Goal: Task Accomplishment & Management: Manage account settings

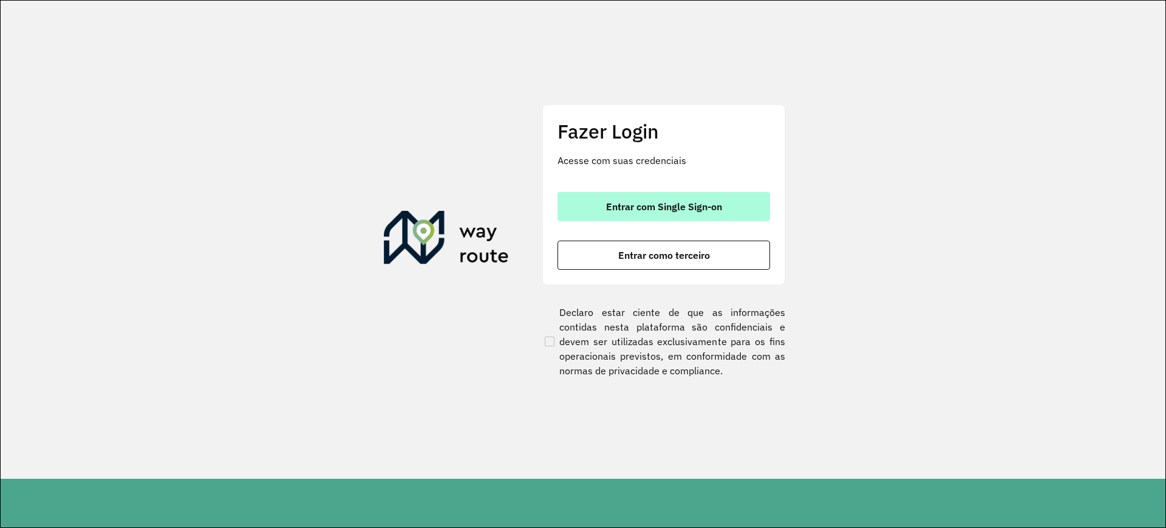
click at [611, 202] on span "Entrar com Single Sign-on" at bounding box center [664, 207] width 116 height 10
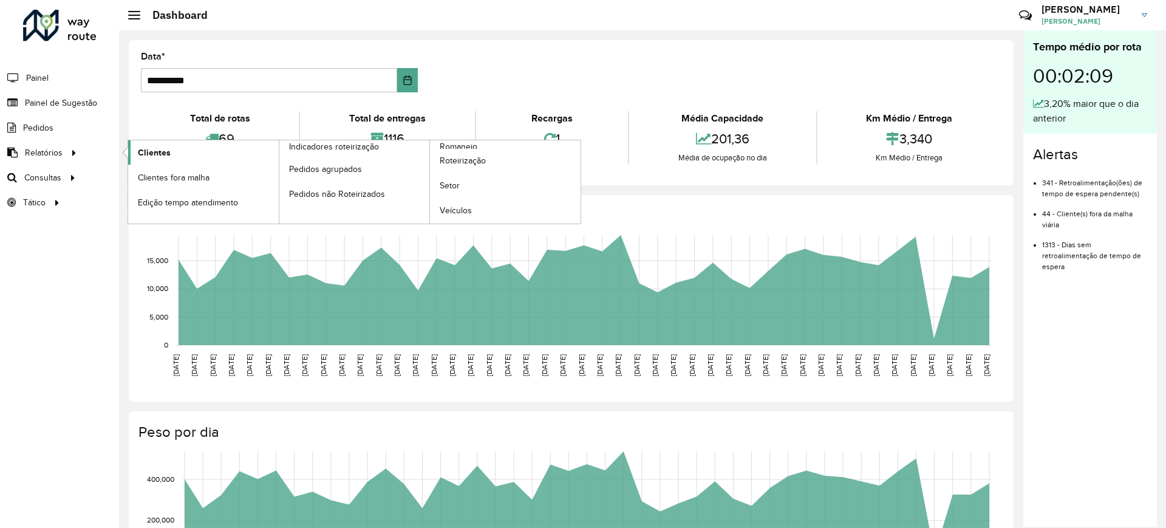
click at [172, 157] on link "Clientes" at bounding box center [203, 152] width 151 height 24
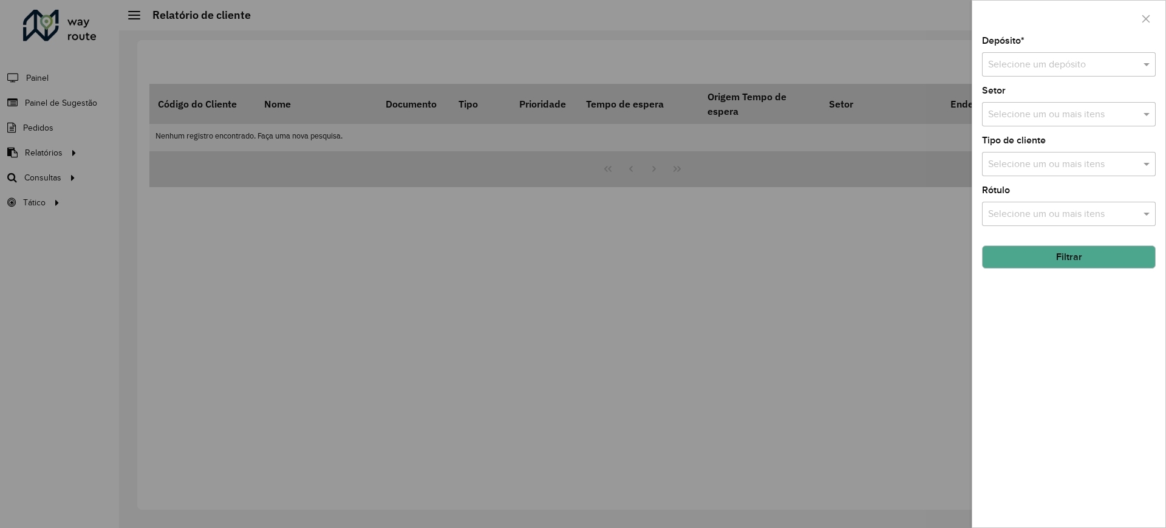
click at [1073, 69] on input "text" at bounding box center [1056, 65] width 137 height 15
click at [1025, 92] on div "CDD Contagem" at bounding box center [1068, 99] width 172 height 21
drag, startPoint x: 1077, startPoint y: 318, endPoint x: 1064, endPoint y: 291, distance: 29.6
click at [1077, 318] on div "Depósito * Selecione um depósito × CDD Contagem × Setor Selecione um ou mais it…" at bounding box center [1068, 281] width 193 height 491
click at [1050, 254] on button "Filtrar" at bounding box center [1069, 256] width 174 height 23
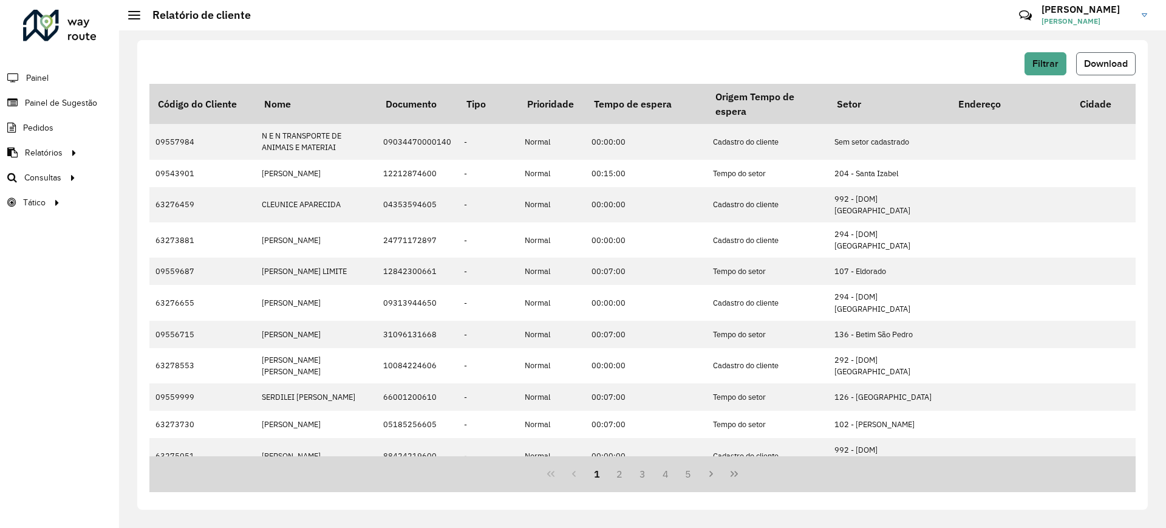
click at [1112, 56] on button "Download" at bounding box center [1106, 63] width 60 height 23
click at [63, 94] on link "Painel de Sugestão" at bounding box center [50, 102] width 101 height 24
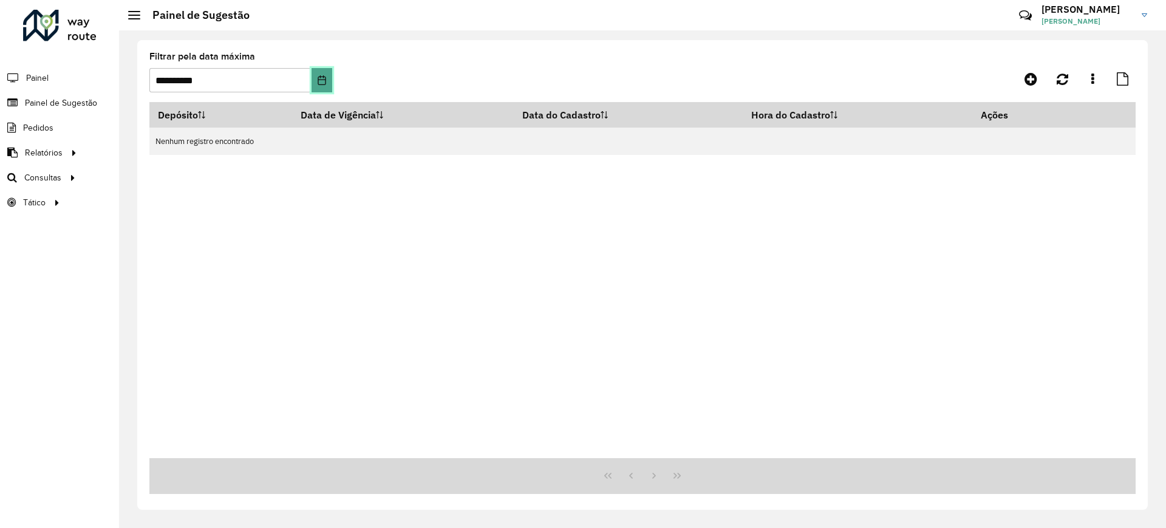
click at [324, 80] on icon "Choose Date" at bounding box center [322, 80] width 10 height 10
click at [911, 62] on div "**********" at bounding box center [642, 77] width 986 height 50
click at [1032, 80] on icon at bounding box center [1030, 79] width 13 height 15
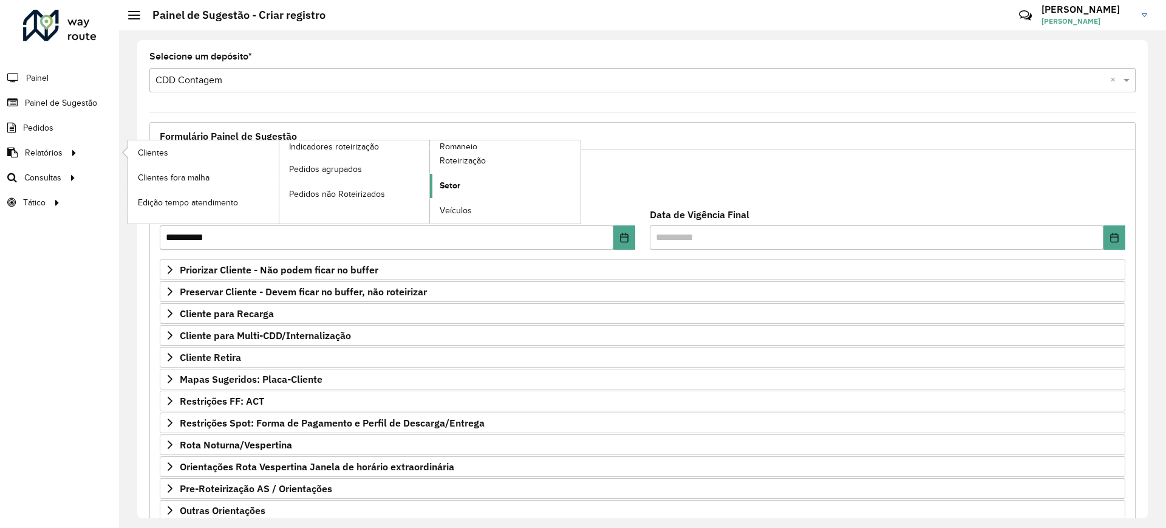
click at [465, 184] on link "Setor" at bounding box center [505, 186] width 151 height 24
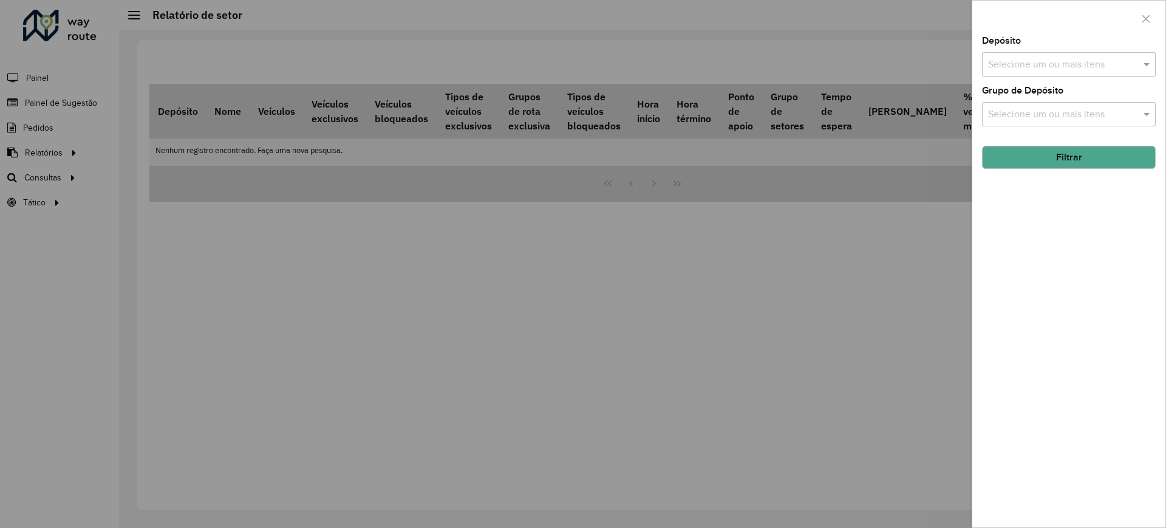
click at [1010, 66] on input "text" at bounding box center [1062, 65] width 155 height 15
click at [1014, 122] on div "CDD Contagem" at bounding box center [1068, 125] width 172 height 21
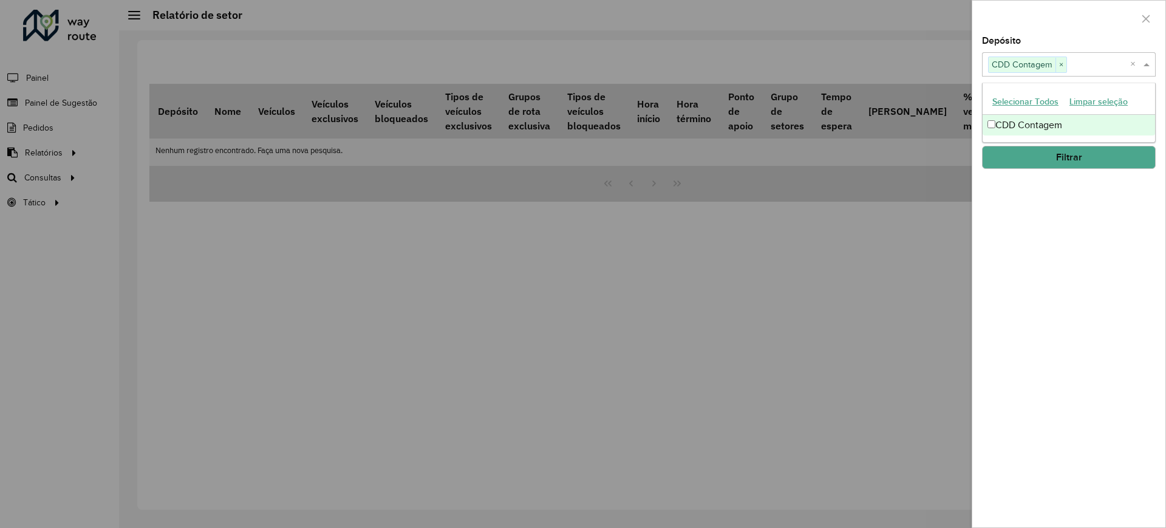
click at [1059, 163] on button "Filtrar" at bounding box center [1069, 157] width 174 height 23
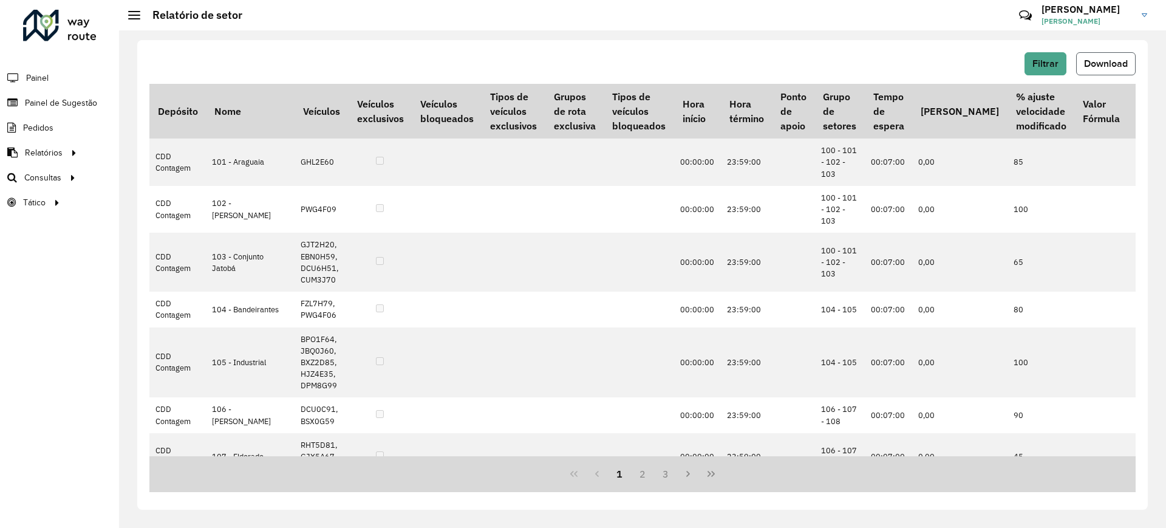
click at [1118, 60] on span "Download" at bounding box center [1106, 63] width 44 height 10
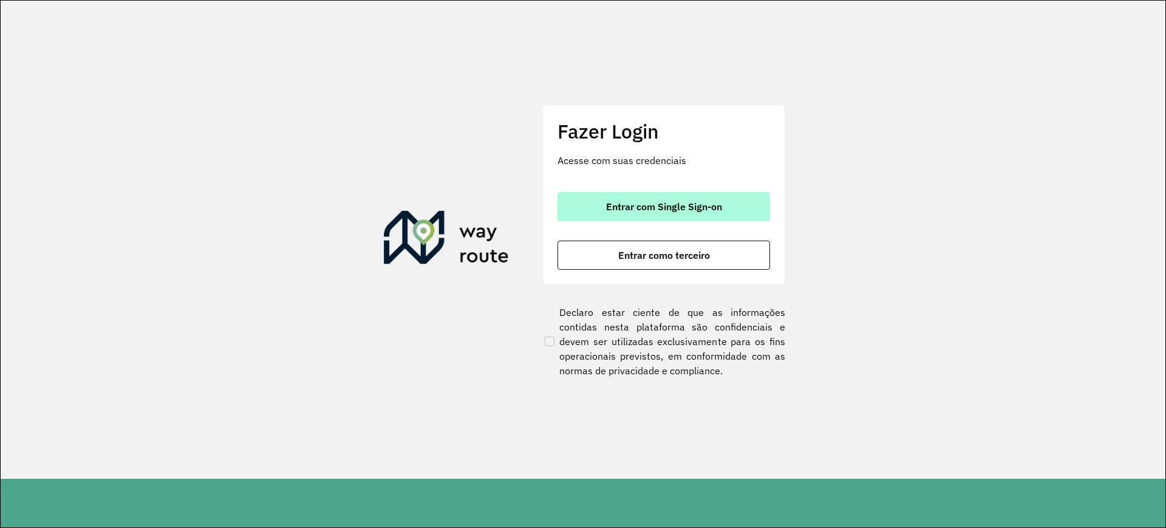
click at [656, 192] on button "Entrar com Single Sign-on" at bounding box center [663, 206] width 213 height 29
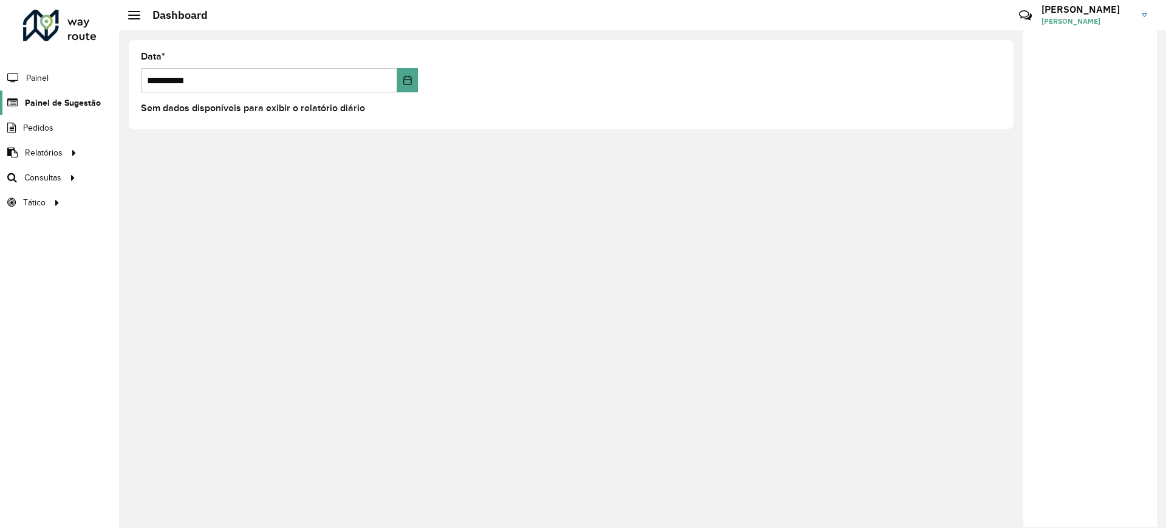
click at [68, 107] on span "Painel de Sugestão" at bounding box center [63, 103] width 76 height 13
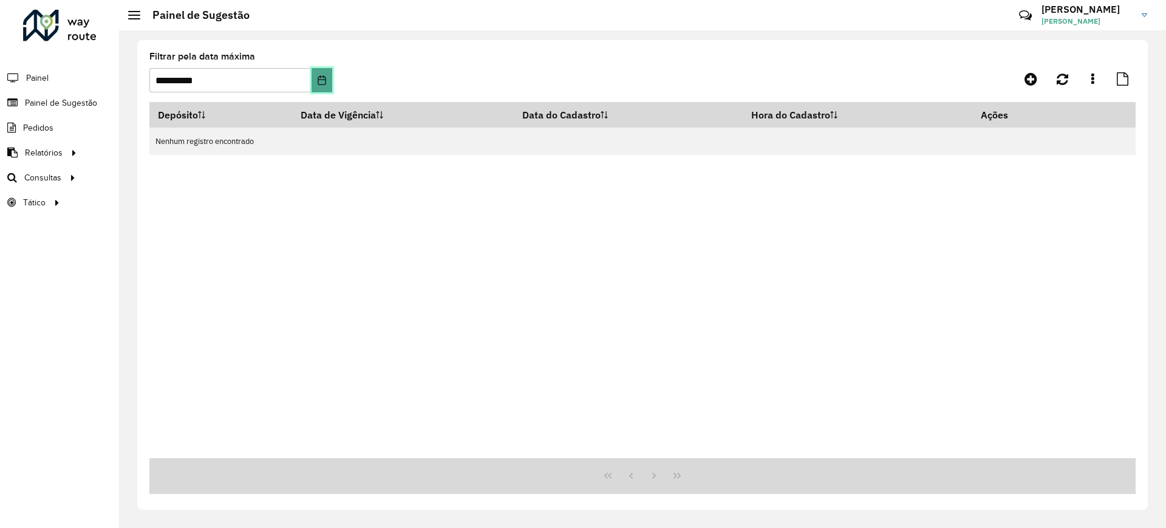
click at [324, 80] on icon "Choose Date" at bounding box center [322, 80] width 10 height 10
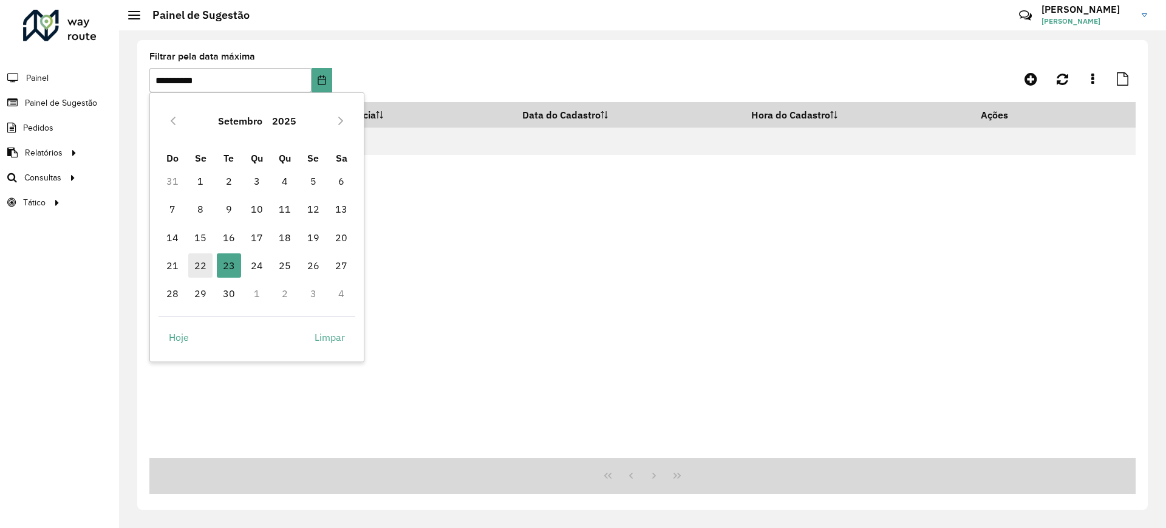
click at [205, 257] on span "22" at bounding box center [200, 265] width 24 height 24
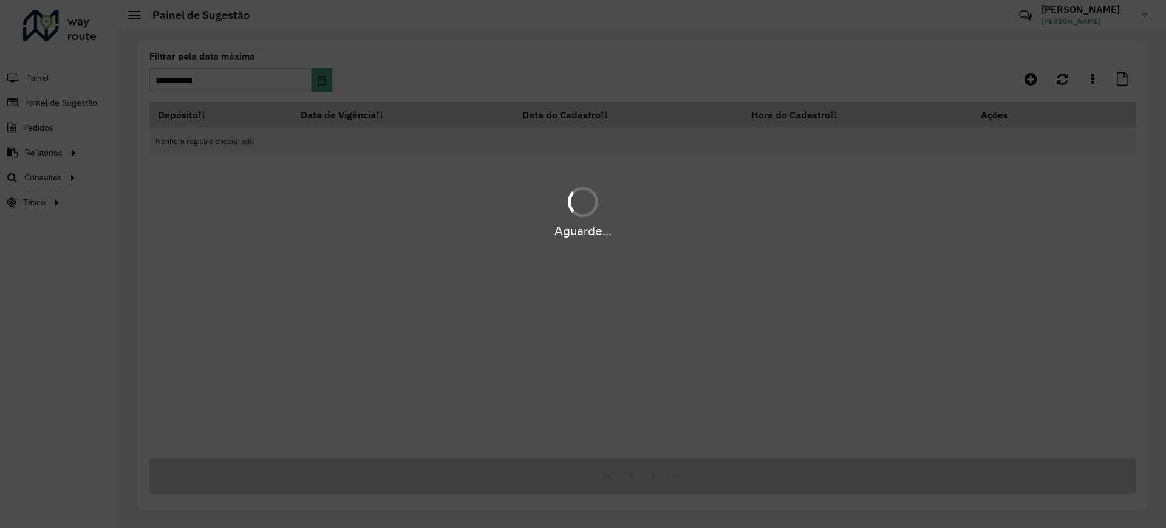
click at [333, 84] on div "Aguarde..." at bounding box center [583, 264] width 1166 height 528
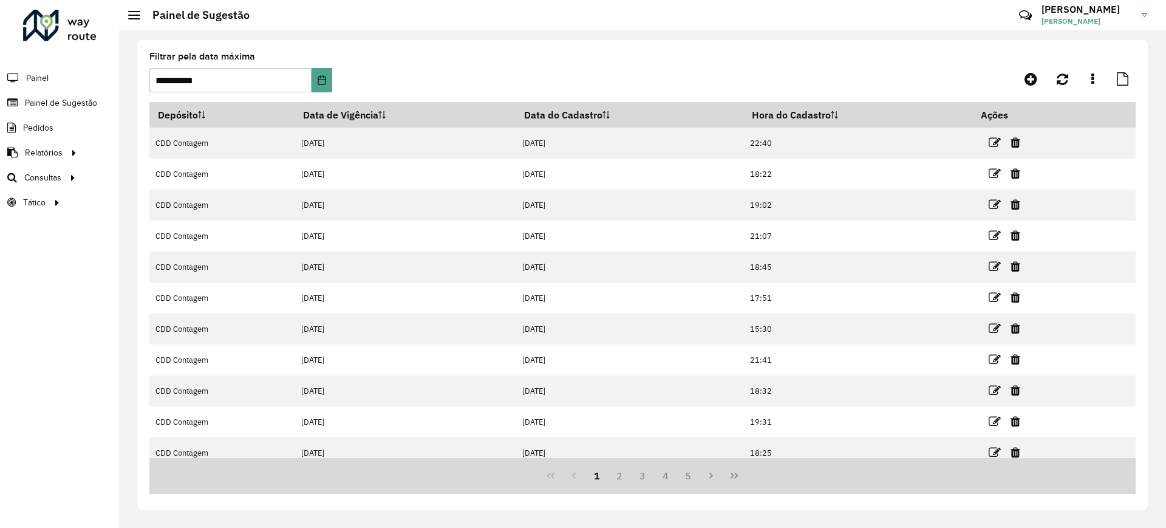
click at [333, 84] on formly-group "**********" at bounding box center [514, 77] width 730 height 50
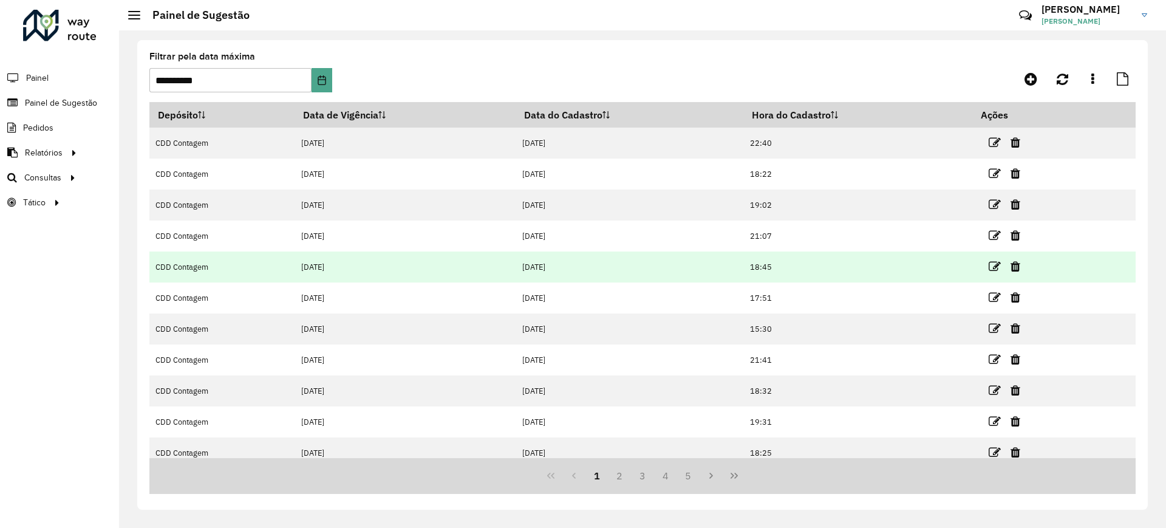
scroll to position [41, 0]
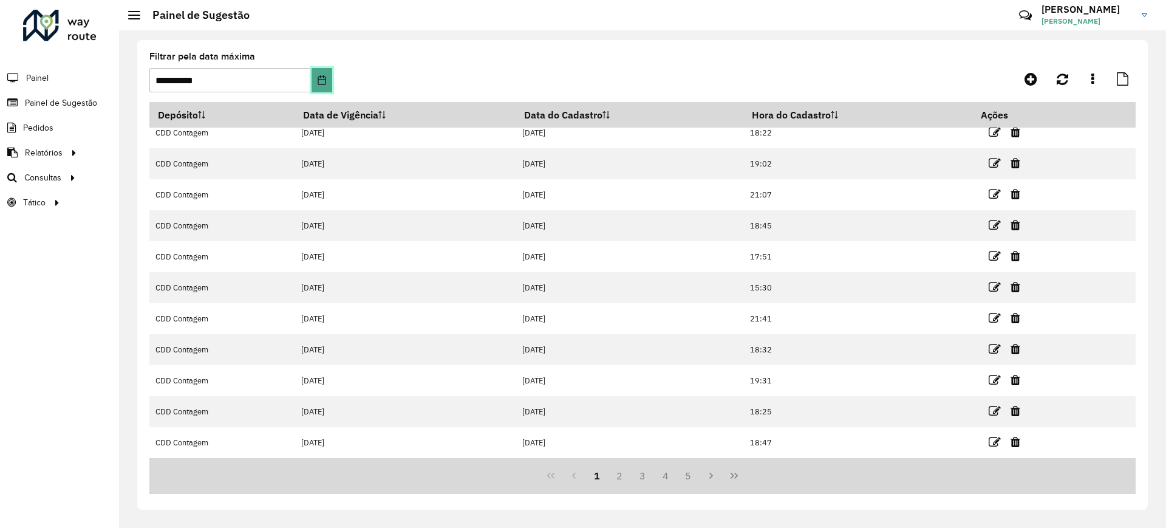
click at [322, 73] on button "Choose Date" at bounding box center [321, 80] width 20 height 24
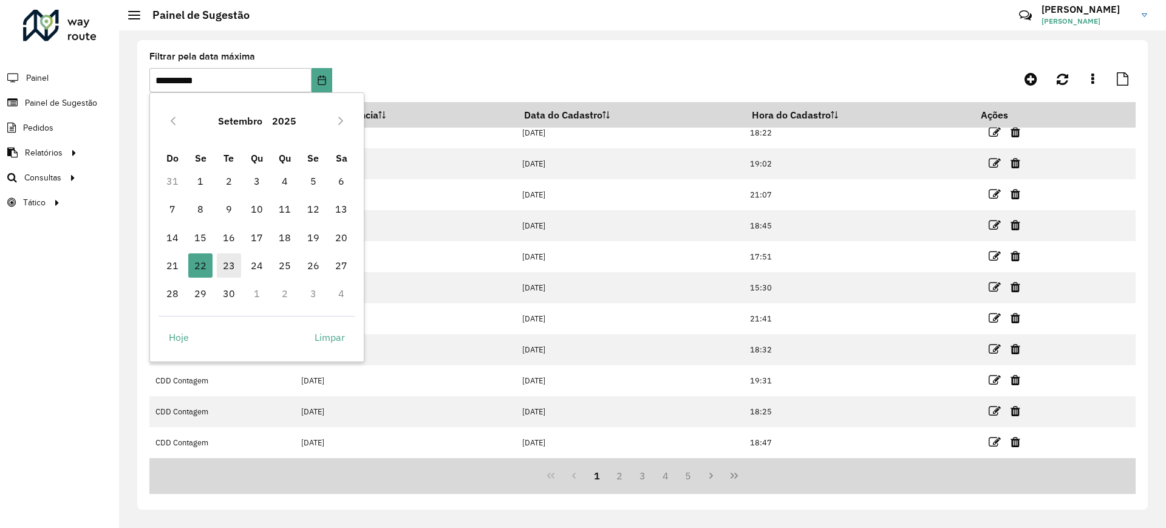
click at [226, 258] on span "23" at bounding box center [229, 265] width 24 height 24
type input "**********"
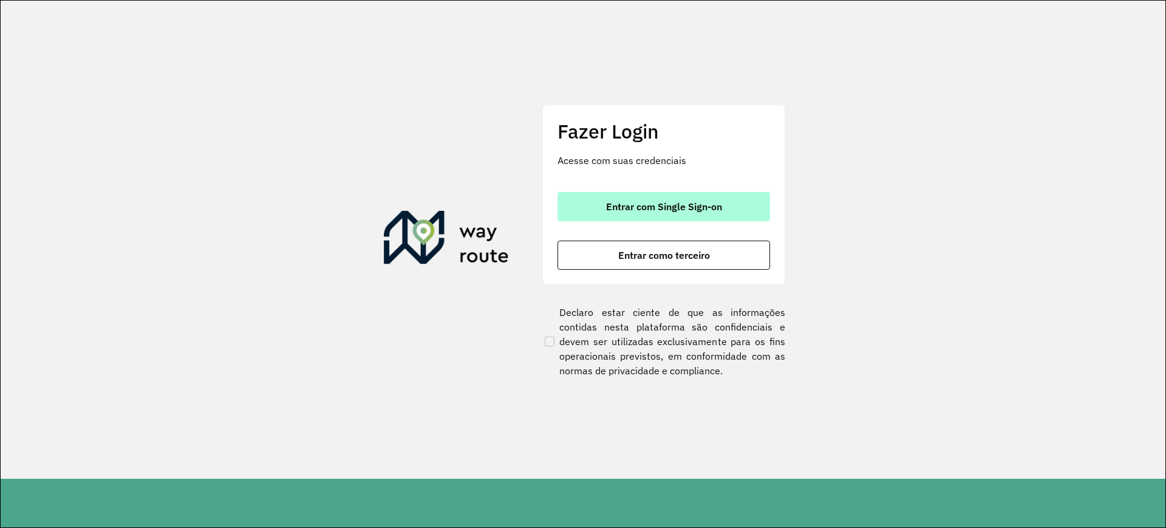
click at [673, 213] on button "Entrar com Single Sign-on" at bounding box center [663, 206] width 213 height 29
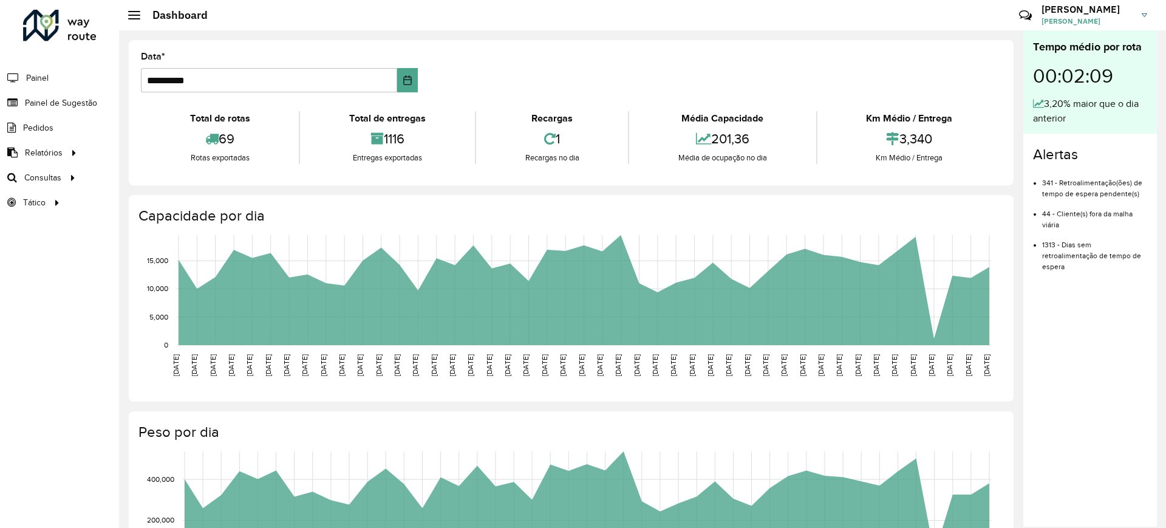
click at [98, 100] on li "Painel de Sugestão" at bounding box center [59, 102] width 119 height 25
click at [90, 102] on span "Painel de Sugestão" at bounding box center [63, 103] width 76 height 13
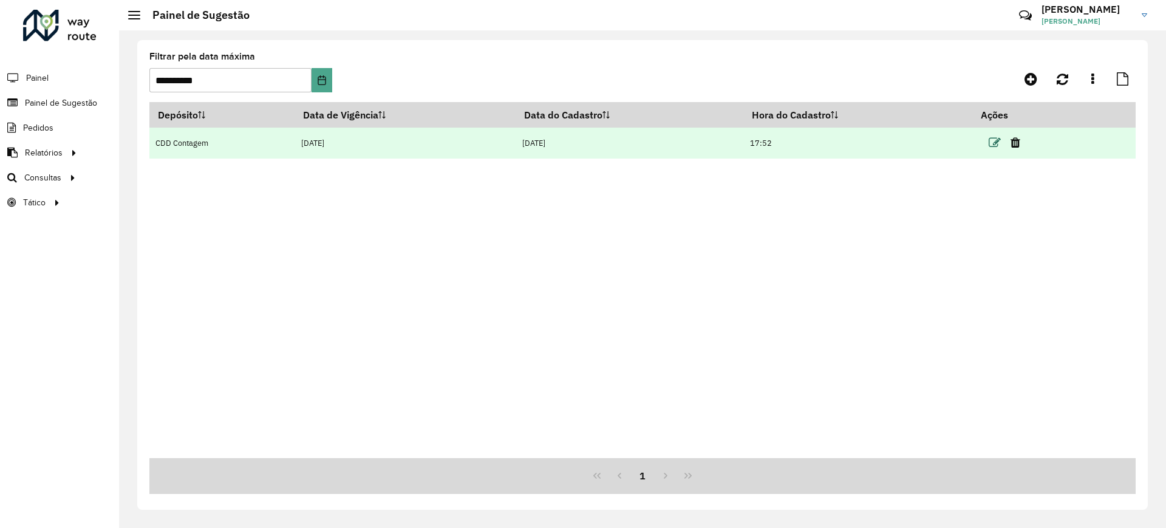
click at [998, 143] on icon at bounding box center [994, 143] width 12 height 12
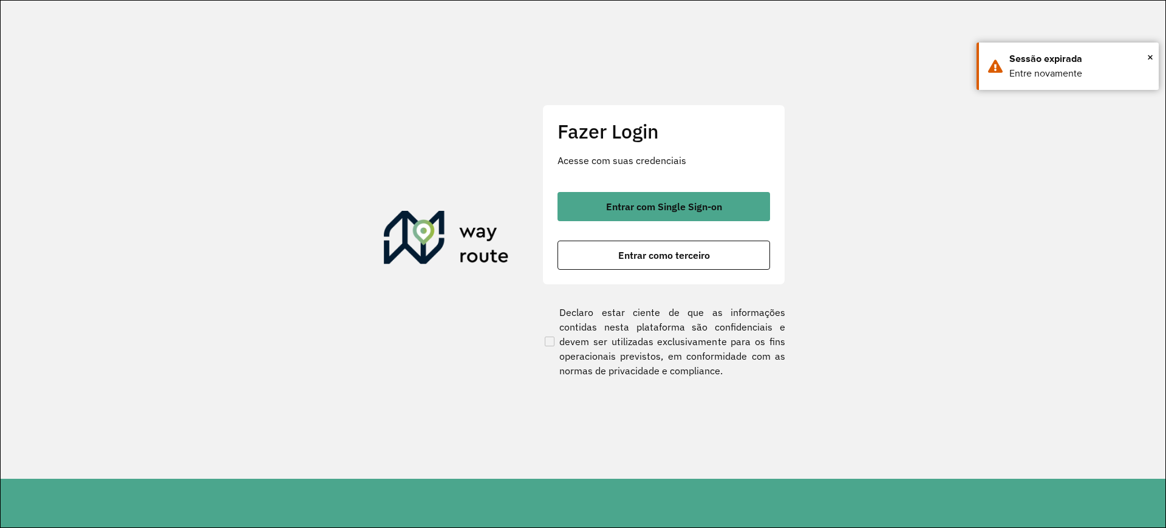
click at [1165, 260] on section "Fazer Login Acesse com suas credenciais Entrar com Single Sign-on Entrar como t…" at bounding box center [583, 240] width 1165 height 478
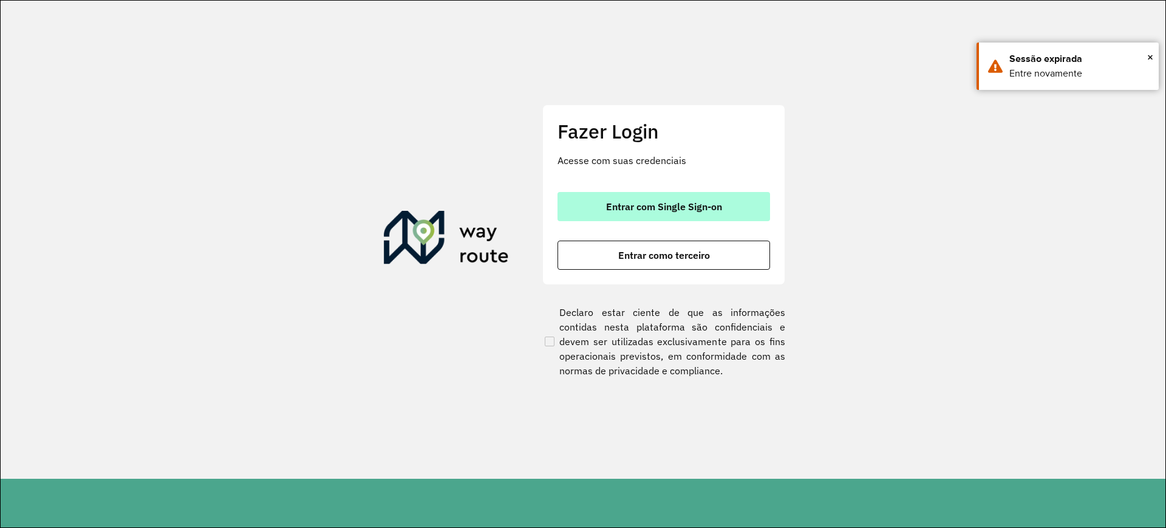
click at [720, 206] on span "Entrar com Single Sign-on" at bounding box center [664, 207] width 116 height 10
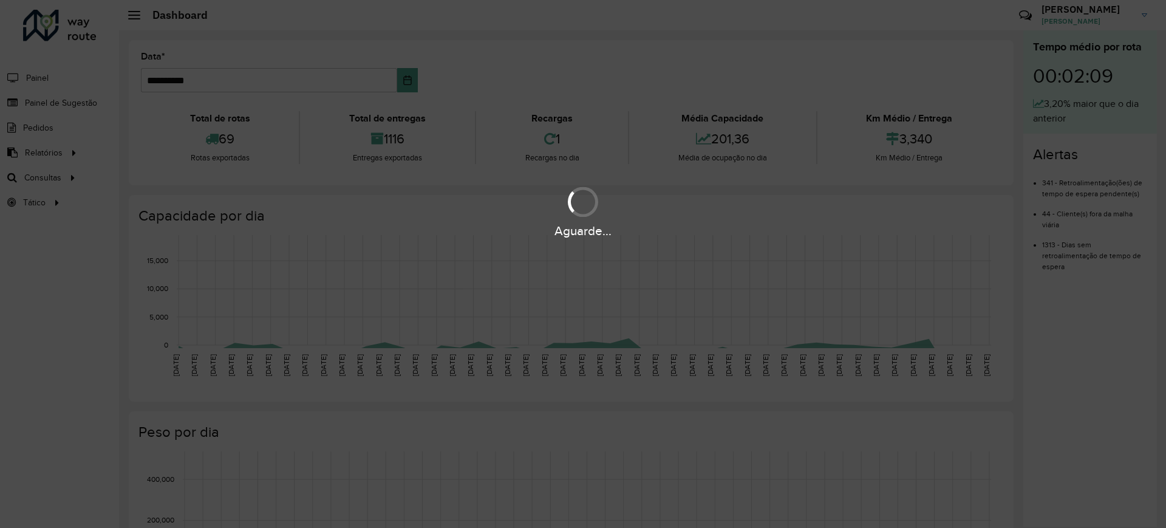
drag, startPoint x: 0, startPoint y: 310, endPoint x: 17, endPoint y: 285, distance: 29.6
click at [0, 310] on hb-app "**********" at bounding box center [583, 264] width 1166 height 528
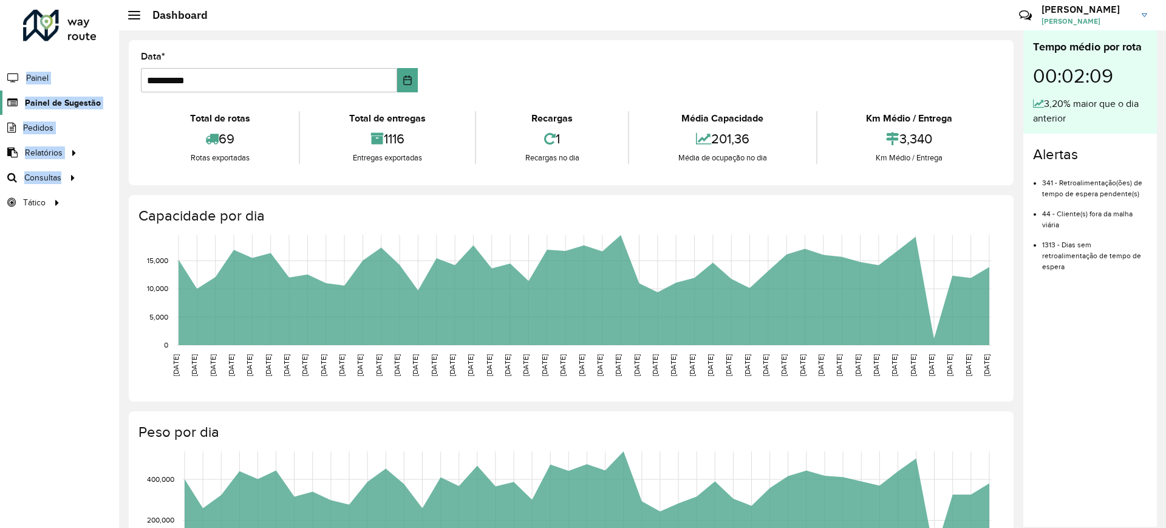
click at [69, 103] on span "Painel de Sugestão" at bounding box center [63, 103] width 76 height 13
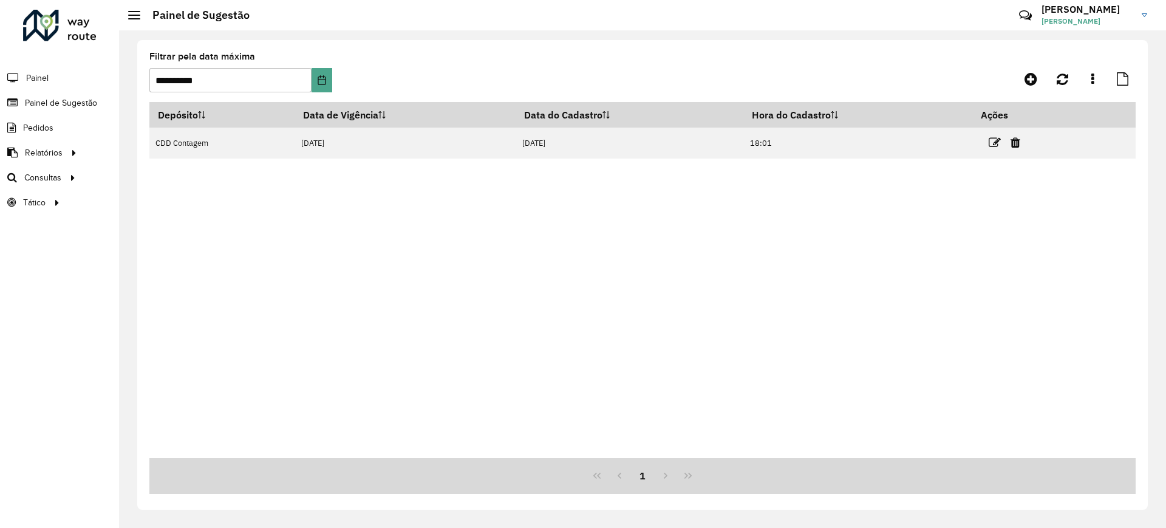
click at [33, 298] on div "Roteirizador AmbevTech Painel Painel de Sugestão Pedidos Relatórios Clientes Cl…" at bounding box center [59, 264] width 119 height 528
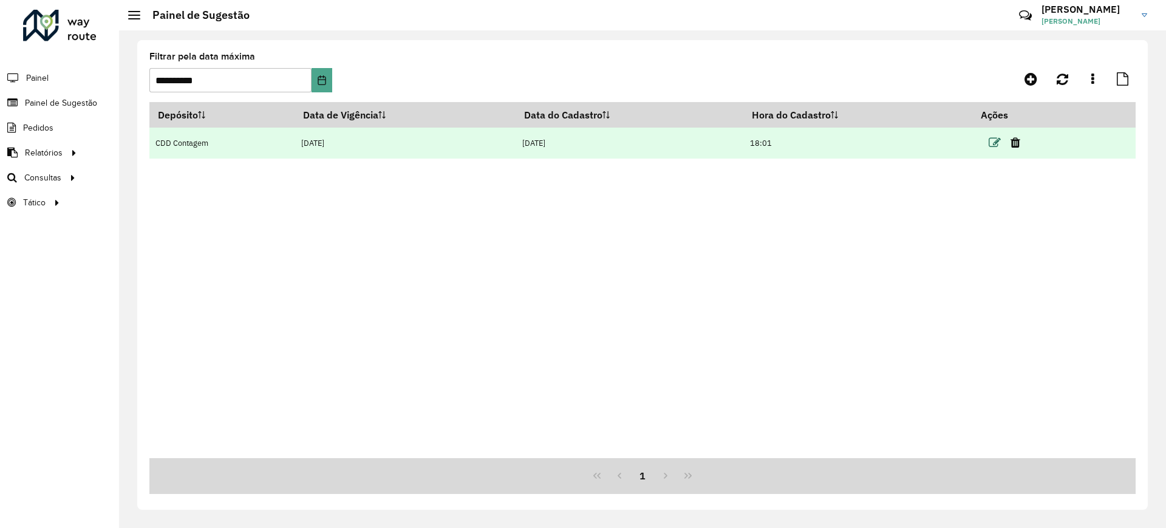
click at [991, 141] on icon at bounding box center [994, 143] width 12 height 12
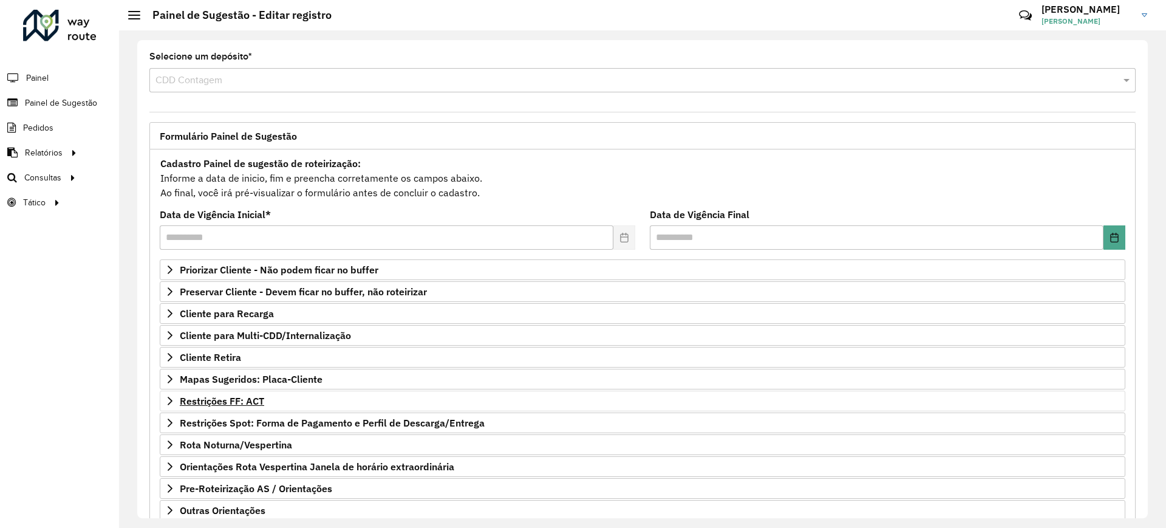
scroll to position [78, 0]
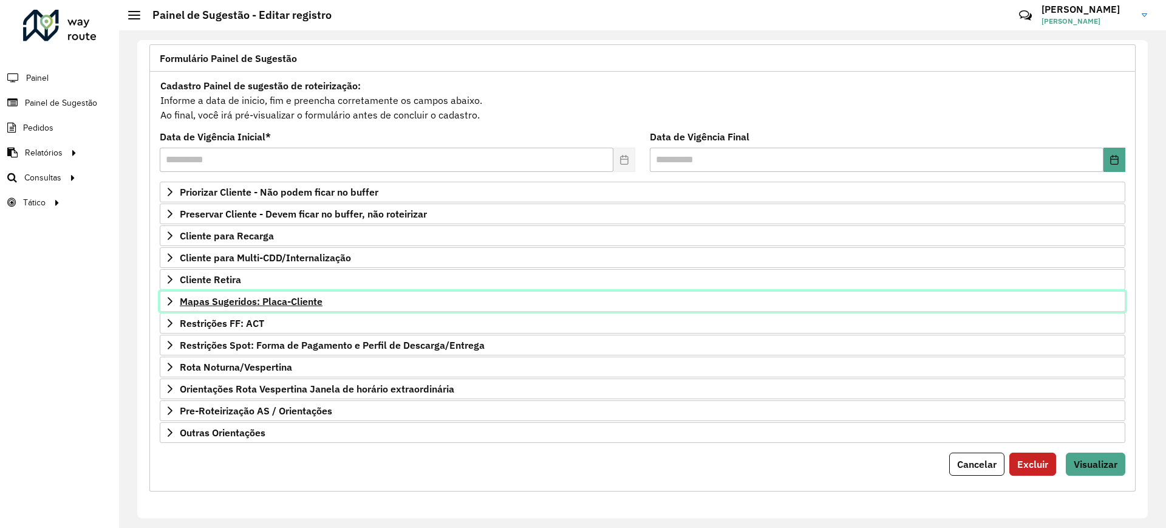
click at [174, 304] on icon at bounding box center [170, 301] width 10 height 10
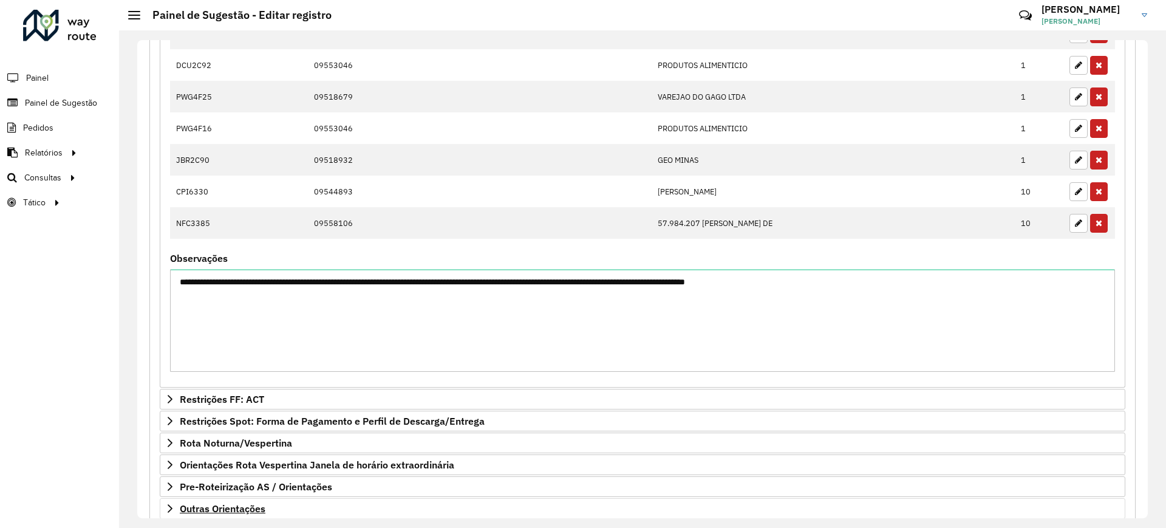
scroll to position [623, 0]
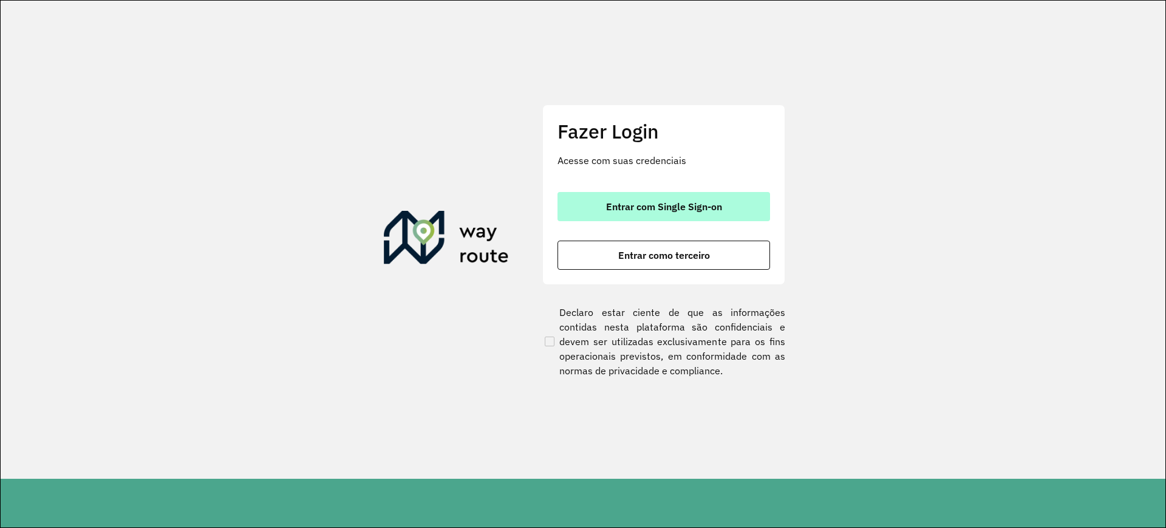
click at [760, 204] on button "Entrar com Single Sign-on" at bounding box center [663, 206] width 213 height 29
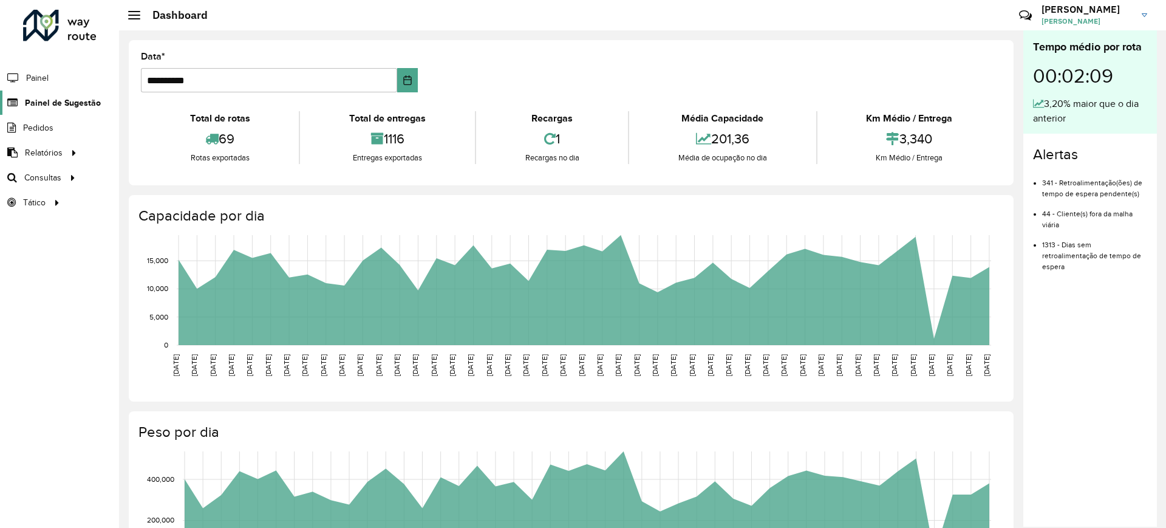
click at [66, 104] on span "Painel de Sugestão" at bounding box center [63, 103] width 76 height 13
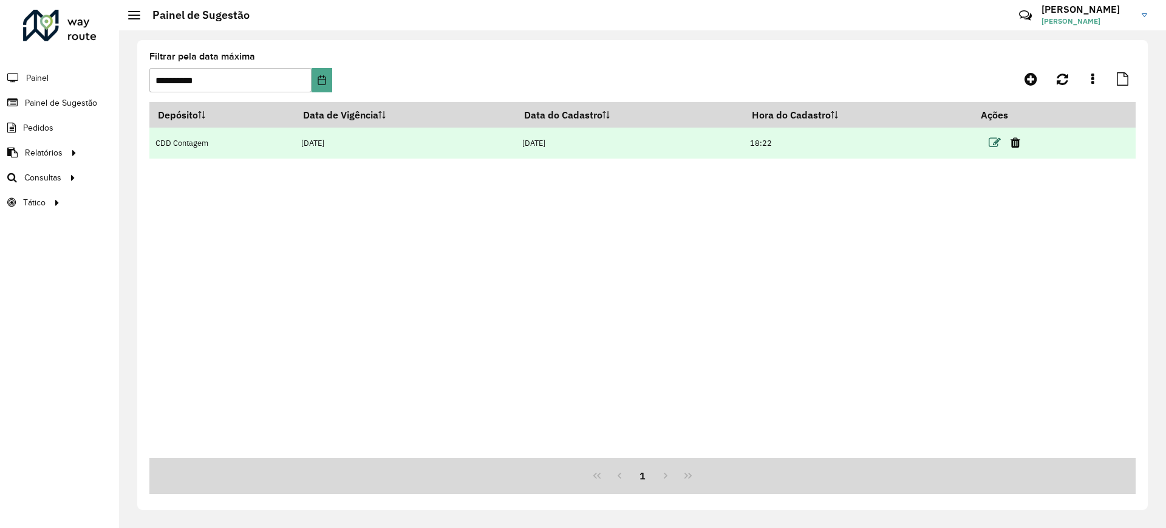
click at [998, 141] on icon at bounding box center [994, 143] width 12 height 12
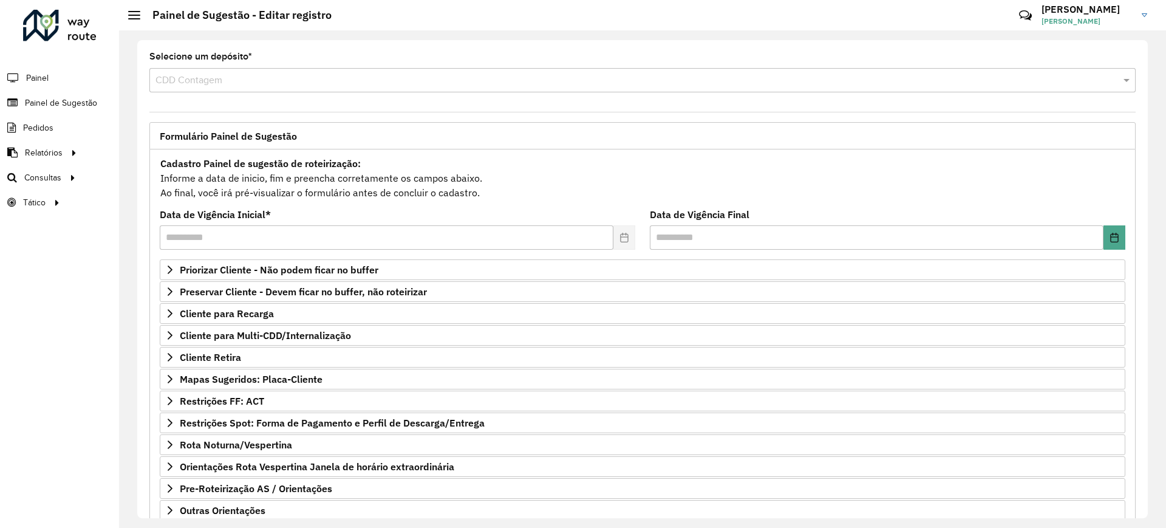
scroll to position [78, 0]
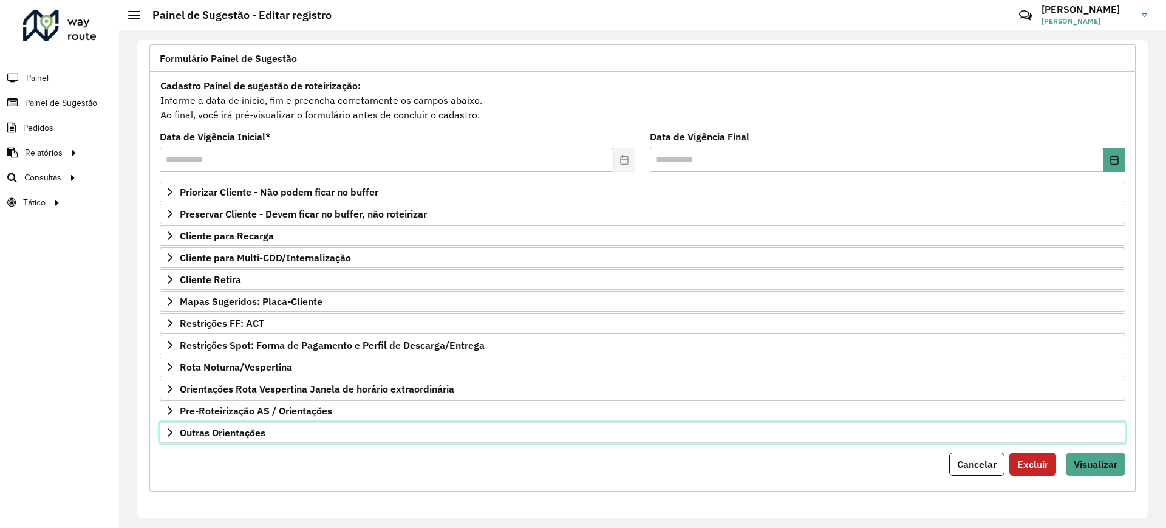
click at [237, 424] on link "Outras Orientações" at bounding box center [642, 432] width 965 height 21
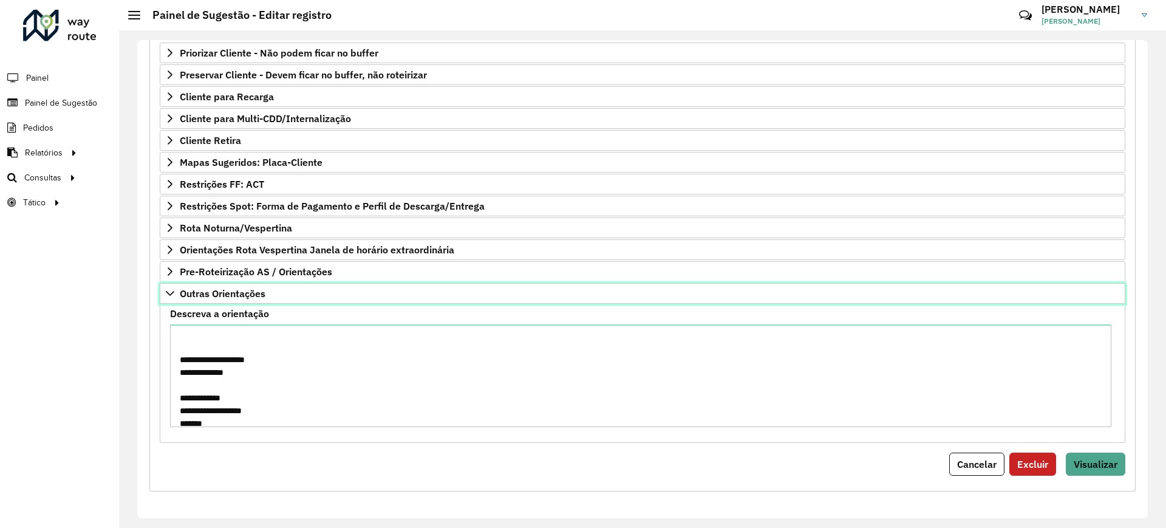
scroll to position [474, 0]
